Goal: Transaction & Acquisition: Subscribe to service/newsletter

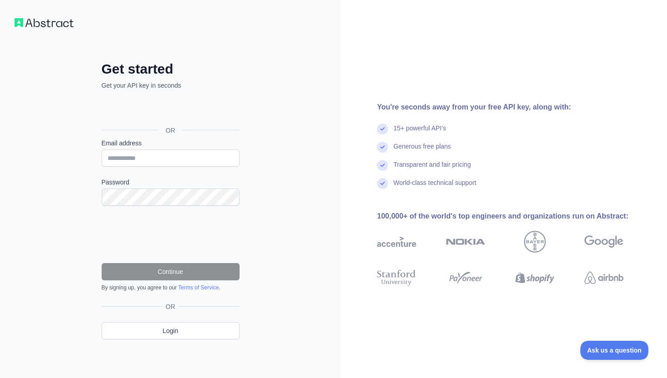
click at [282, 99] on div "Get started Get your API key in seconds OR Email address Password Continue By s…" at bounding box center [170, 189] width 341 height 378
